Goal: Book appointment/travel/reservation

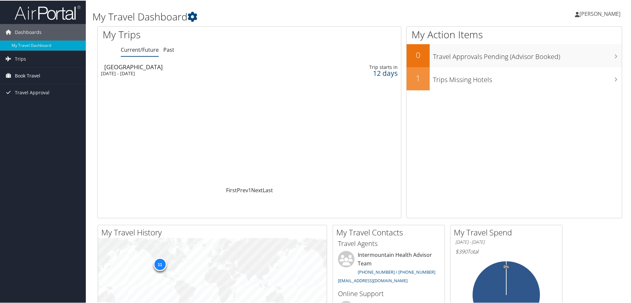
click at [41, 81] on link "Book Travel" at bounding box center [43, 75] width 86 height 16
click at [44, 107] on link "Book/Manage Online Trips" at bounding box center [43, 108] width 86 height 10
